Goal: Find specific page/section: Find specific page/section

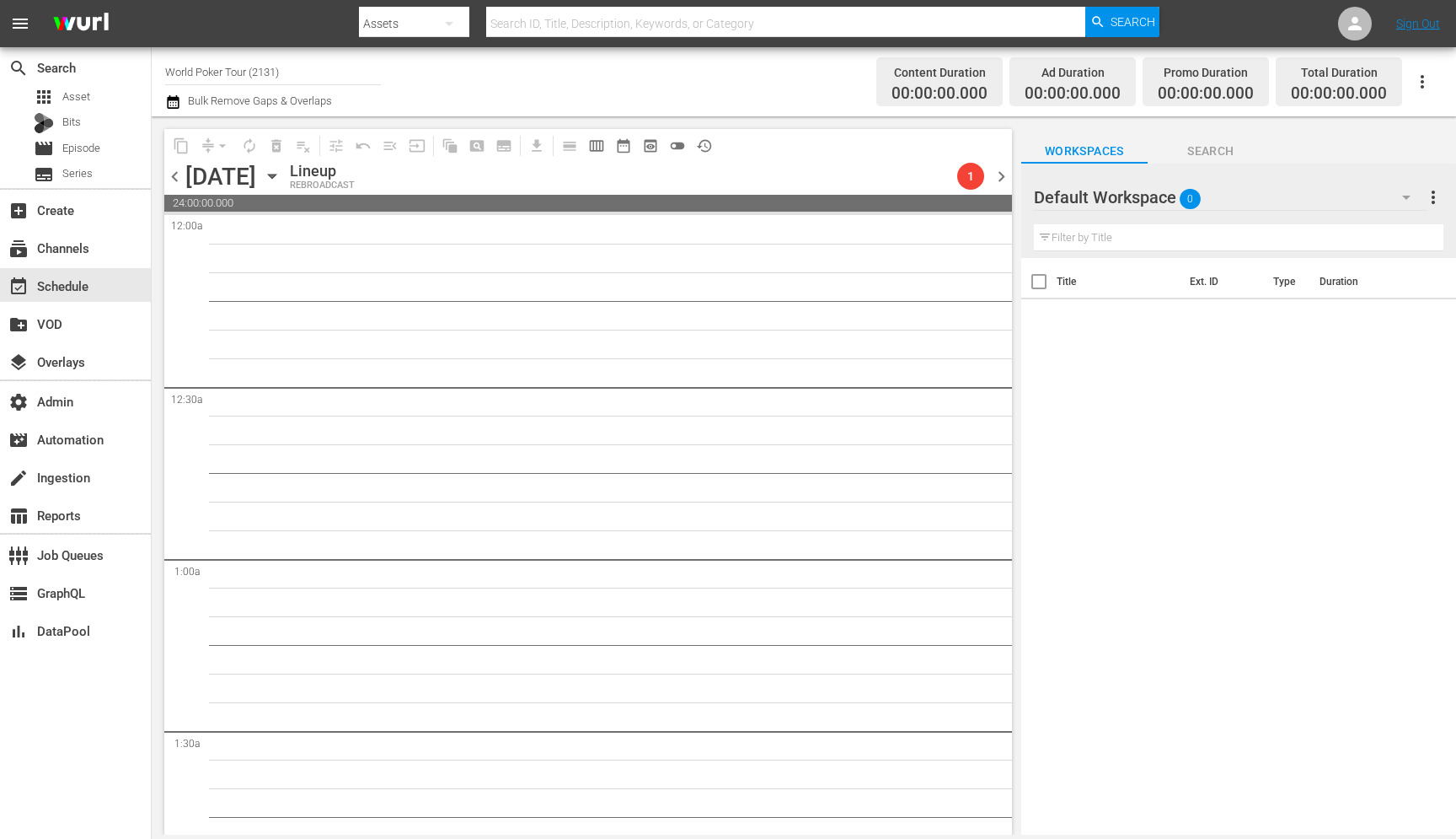
scroll to position [1957, 0]
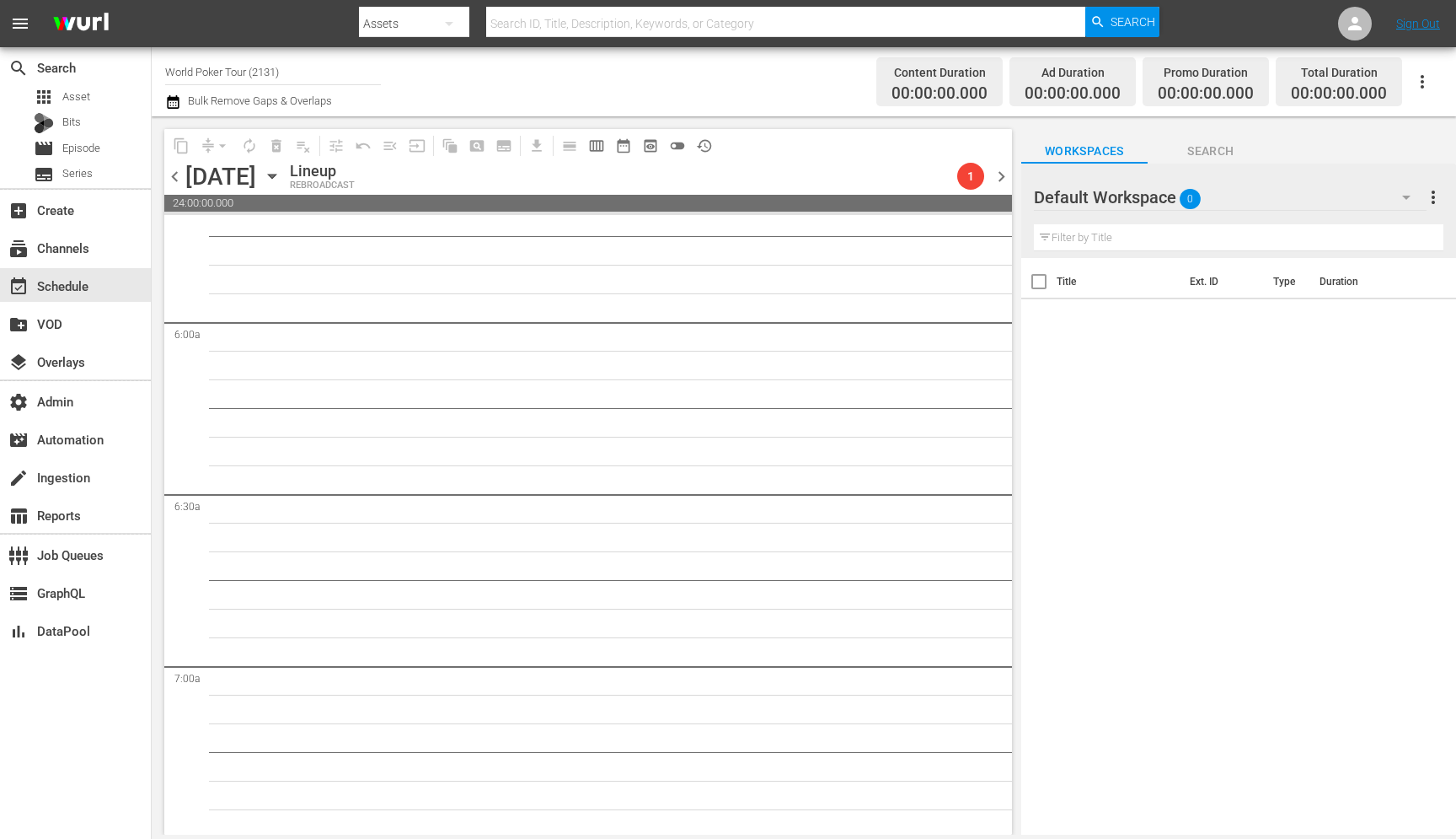
click at [293, 82] on input "World Poker Tour (2131)" at bounding box center [273, 71] width 216 height 41
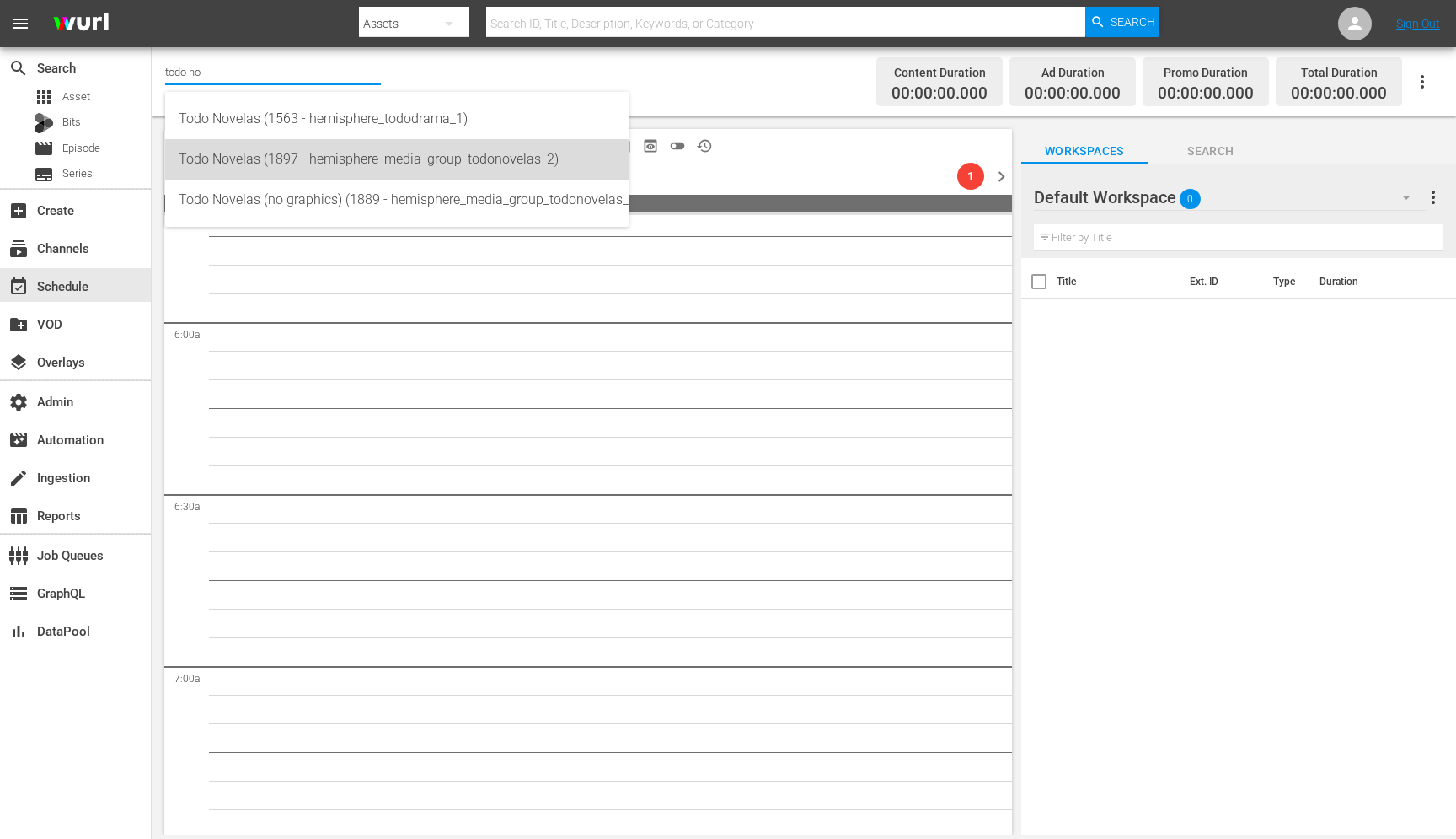
click at [217, 154] on div "Todo Novelas (1897 - hemisphere_media_group_todonovelas_2)" at bounding box center [397, 159] width 437 height 41
type input "Todo Novelas (1897 - hemisphere_media_group_todonovelas_2)"
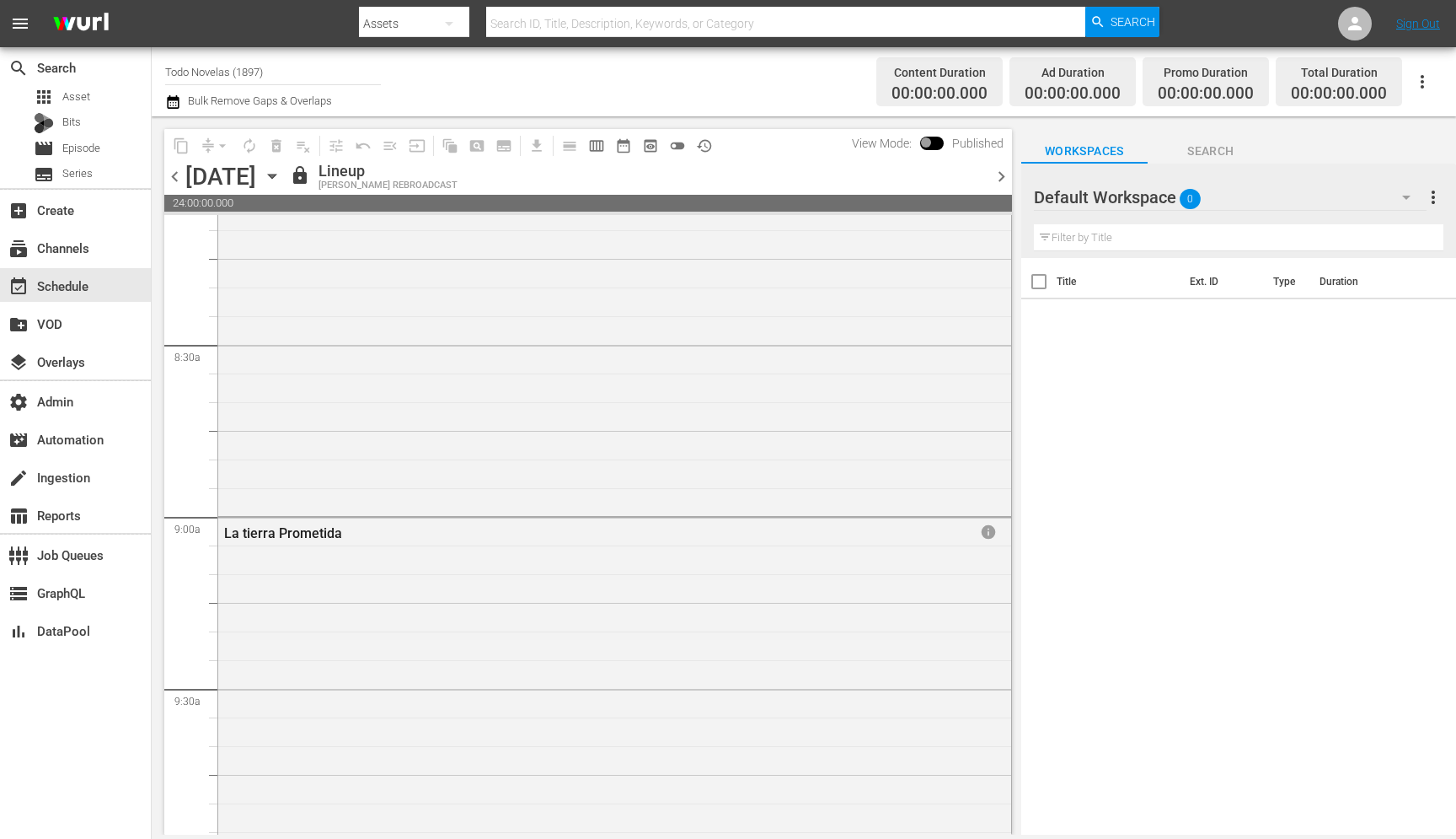
scroll to position [2832, 0]
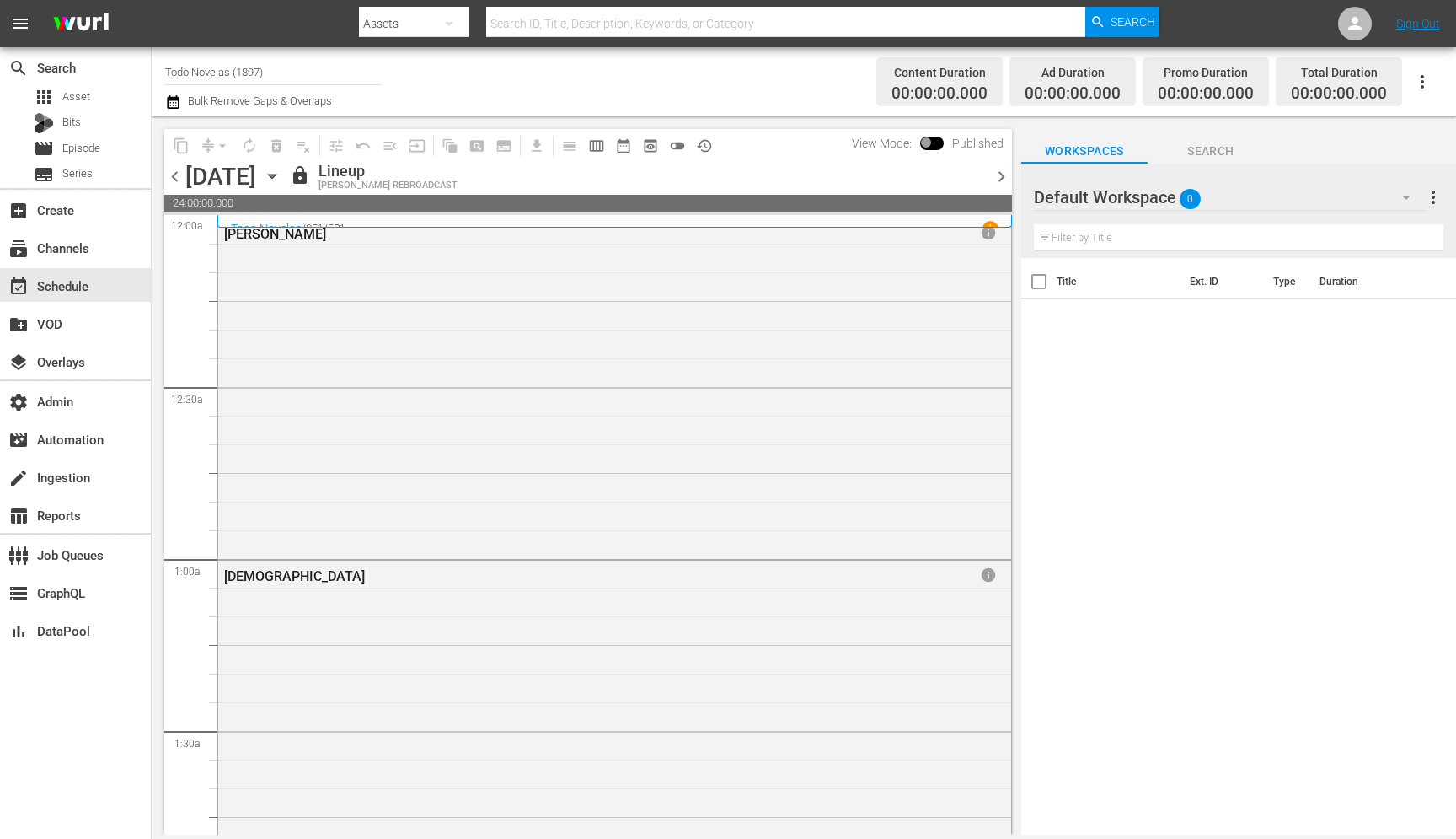
click at [293, 74] on input "Todo Novelas (1897)" at bounding box center [273, 71] width 216 height 41
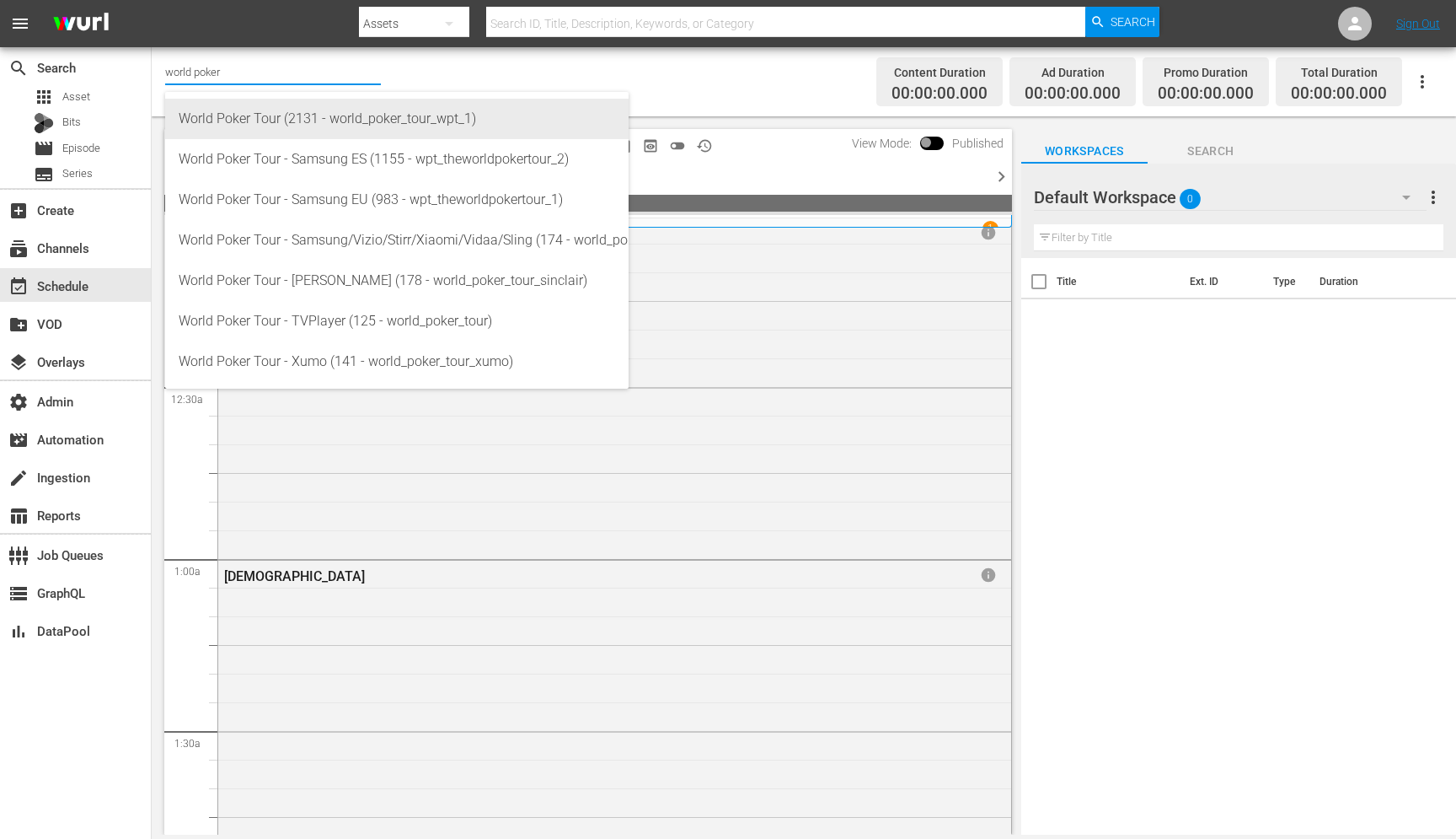
click at [319, 107] on div "World Poker Tour (2131 - world_poker_tour_wpt_1)" at bounding box center [397, 118] width 437 height 41
type input "World Poker Tour (2131 - world_poker_tour_wpt_1)"
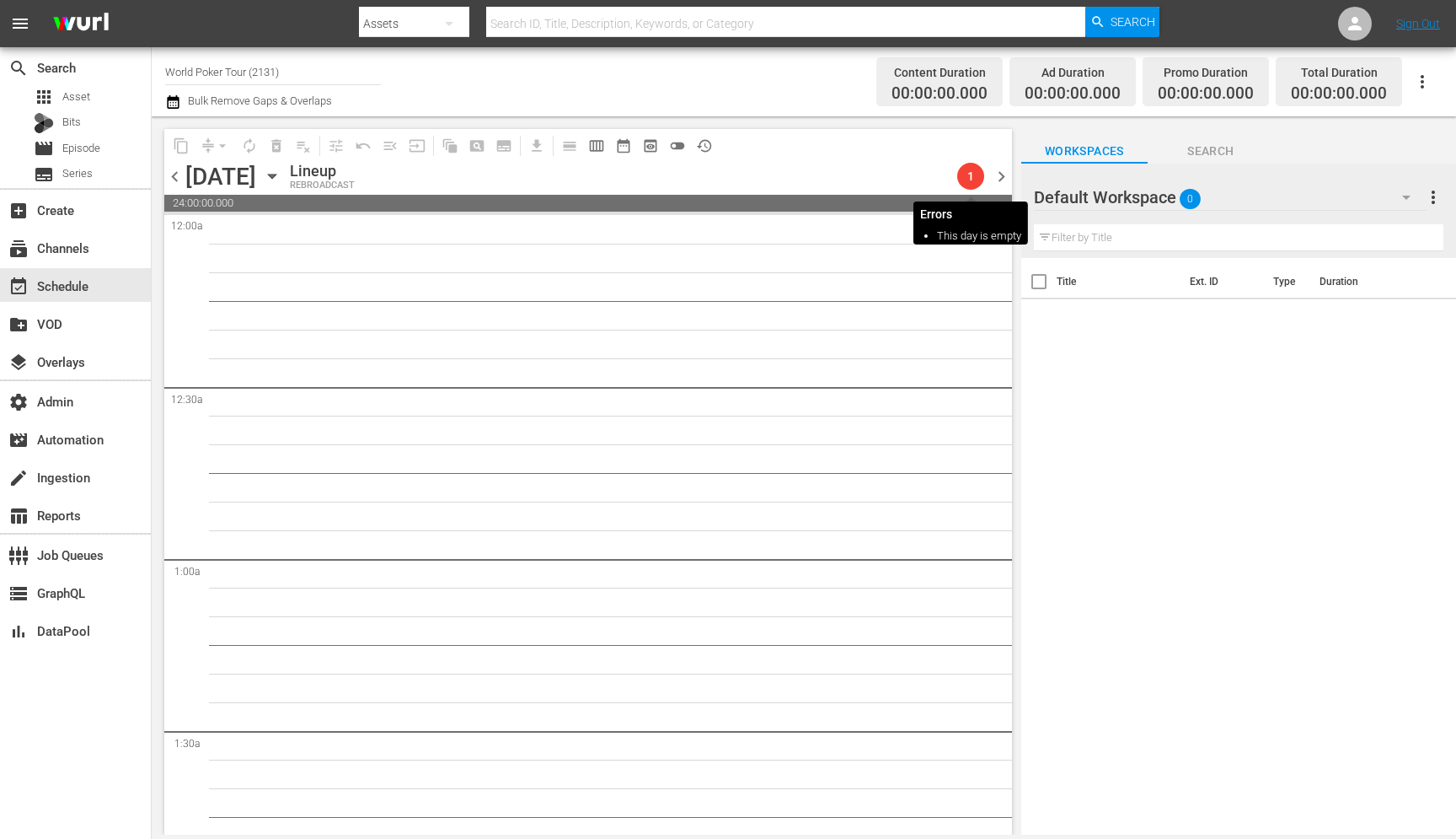
click at [968, 181] on span "1" at bounding box center [970, 176] width 27 height 14
click at [180, 175] on span "chevron_left" at bounding box center [175, 176] width 21 height 21
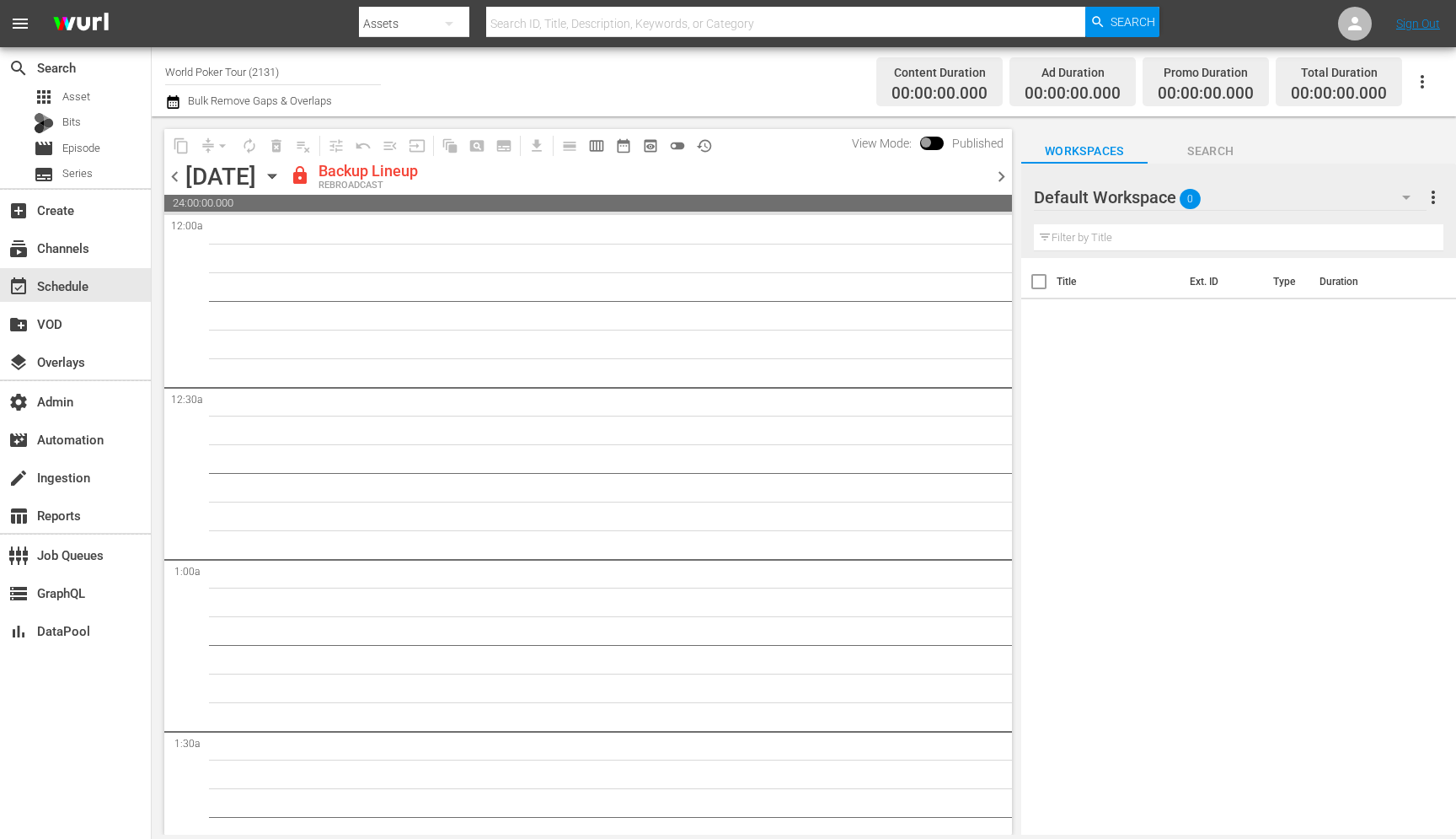
click at [184, 162] on div "chevron_left Tuesday, October 7th October 7th lock Backup Lineup REBROADCAST ch…" at bounding box center [588, 178] width 848 height 33
click at [183, 173] on span "chevron_left" at bounding box center [175, 176] width 21 height 21
